Goal: Navigation & Orientation: Find specific page/section

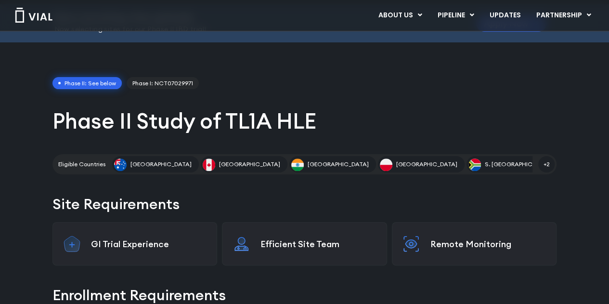
scroll to position [48, 0]
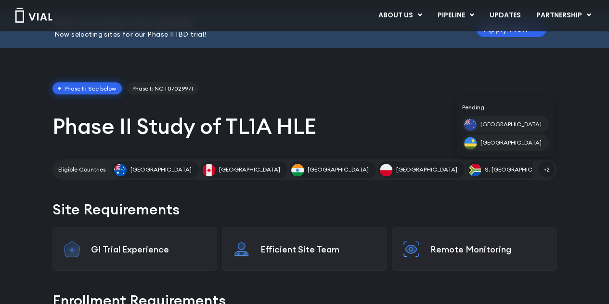
click at [551, 170] on span "+2" at bounding box center [546, 169] width 16 height 16
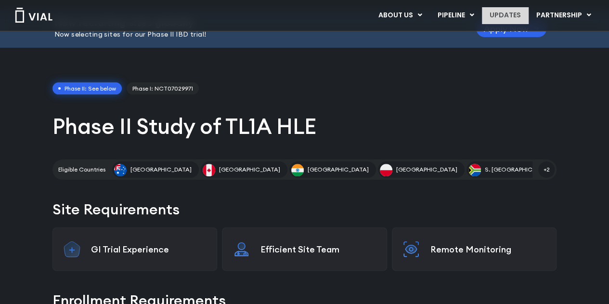
click at [513, 15] on link "UPDATES" at bounding box center [505, 15] width 46 height 16
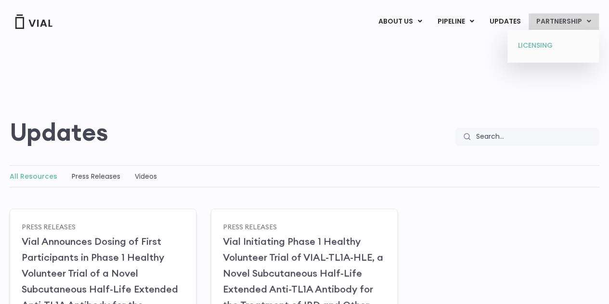
click at [545, 48] on link "LICENSING" at bounding box center [553, 45] width 84 height 15
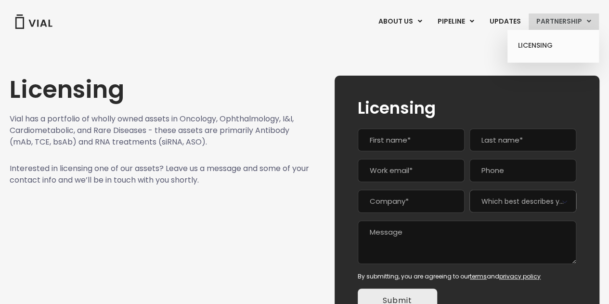
click at [587, 19] on icon at bounding box center [589, 21] width 4 height 7
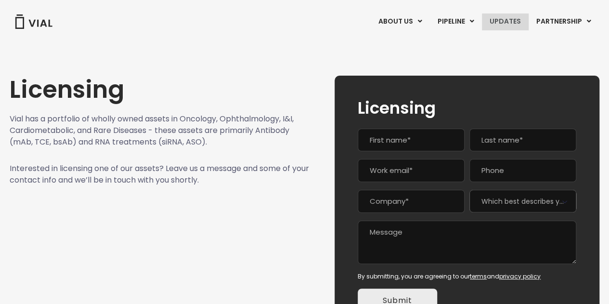
click at [514, 22] on link "UPDATES" at bounding box center [505, 21] width 46 height 16
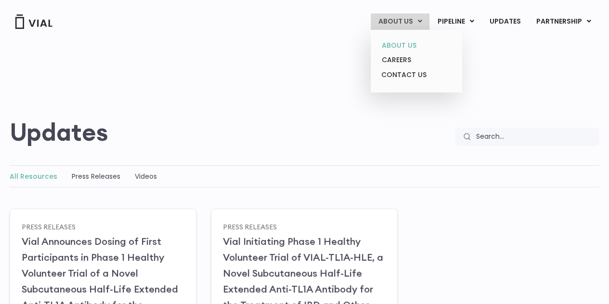
click at [414, 43] on link "ABOUT US" at bounding box center [416, 45] width 84 height 15
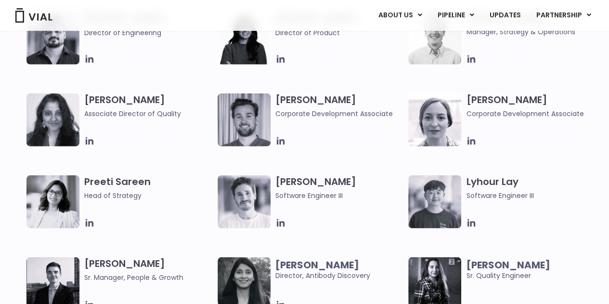
scroll to position [1252, 0]
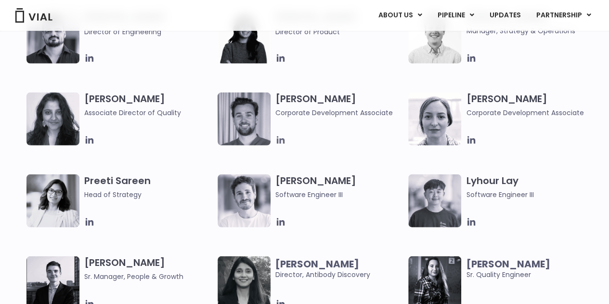
click at [278, 143] on icon at bounding box center [280, 140] width 11 height 11
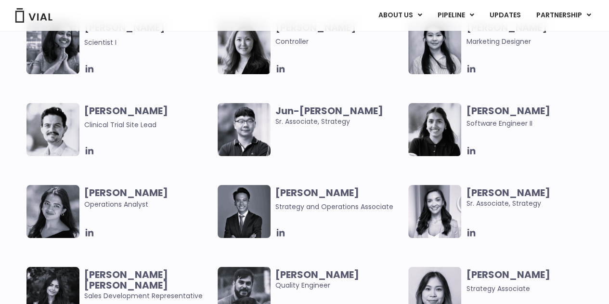
scroll to position [1733, 0]
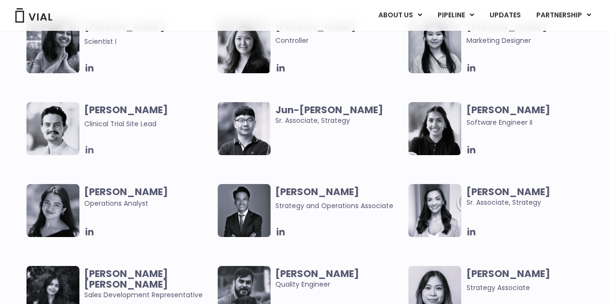
click at [88, 148] on icon at bounding box center [89, 149] width 11 height 11
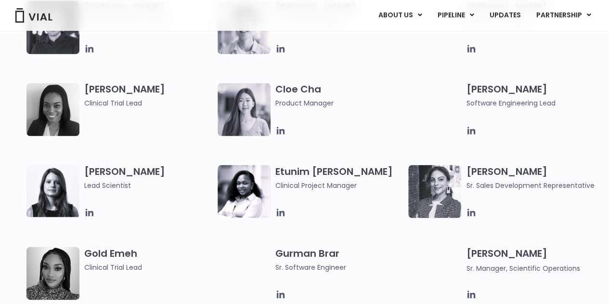
scroll to position [770, 0]
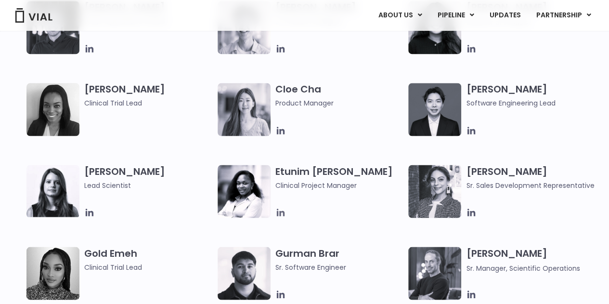
click at [283, 215] on icon at bounding box center [280, 212] width 8 height 8
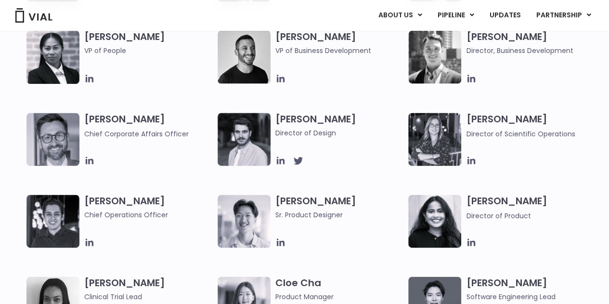
scroll to position [578, 0]
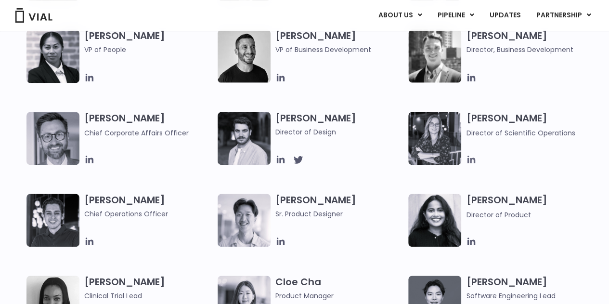
click at [472, 159] on icon at bounding box center [472, 160] width 8 height 8
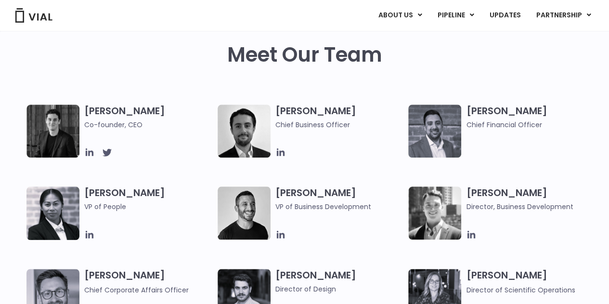
scroll to position [385, 0]
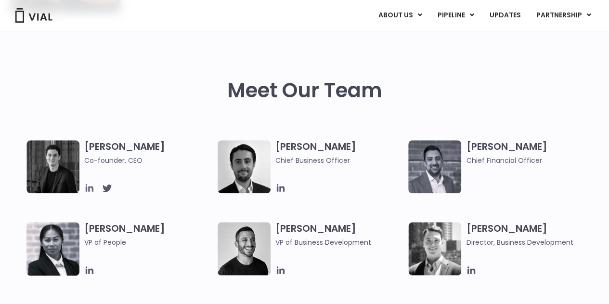
click at [88, 186] on icon at bounding box center [89, 187] width 11 height 11
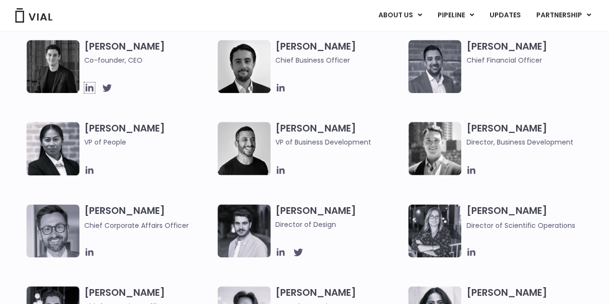
scroll to position [481, 0]
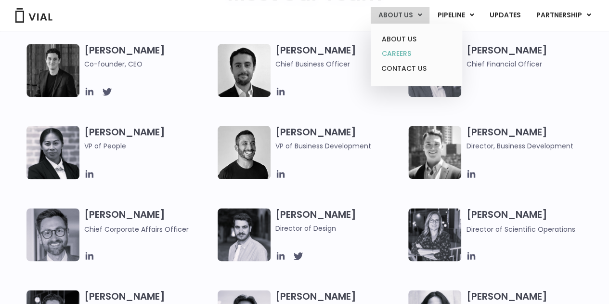
click at [408, 54] on link "CAREERS" at bounding box center [416, 53] width 84 height 15
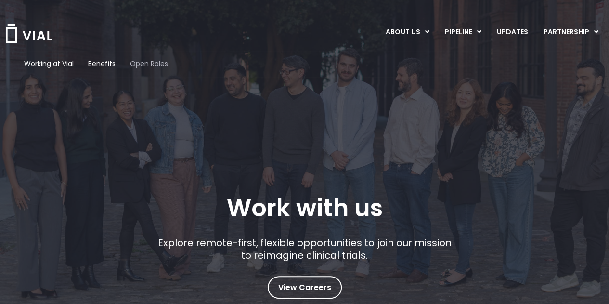
click at [162, 67] on span "Open Roles" at bounding box center [149, 64] width 38 height 10
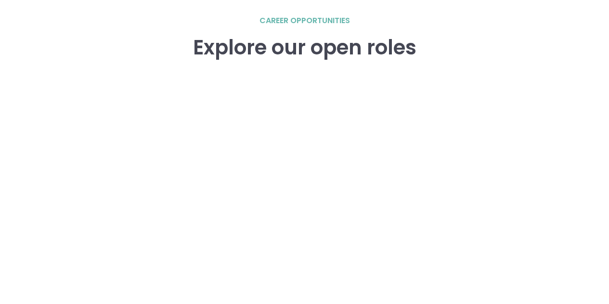
scroll to position [1380, 0]
